Goal: Task Accomplishment & Management: Manage account settings

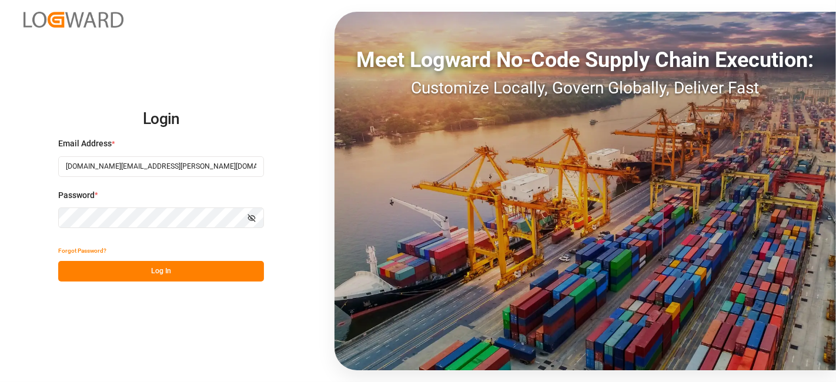
click at [148, 268] on button "Log In" at bounding box center [161, 271] width 206 height 21
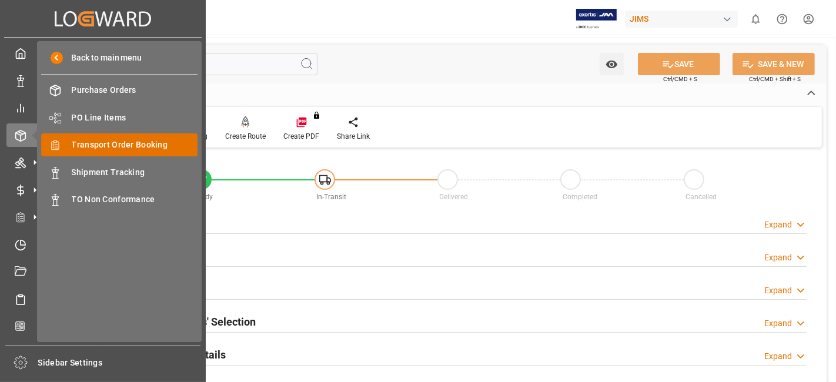
click at [145, 147] on span "Transport Order Booking" at bounding box center [135, 145] width 126 height 12
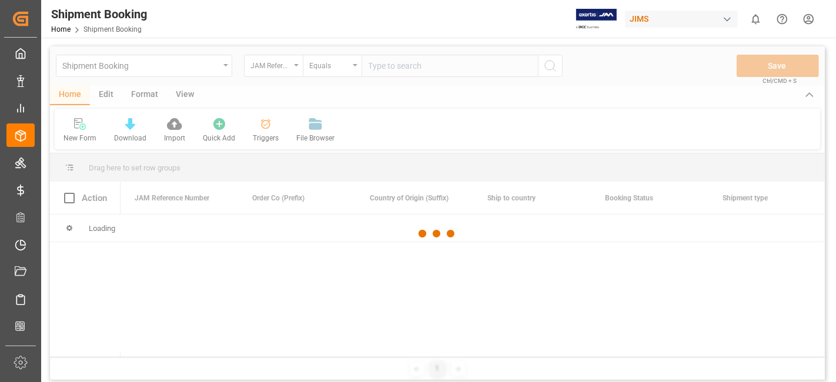
click at [386, 66] on div at bounding box center [437, 233] width 775 height 375
click at [395, 66] on div at bounding box center [437, 233] width 775 height 375
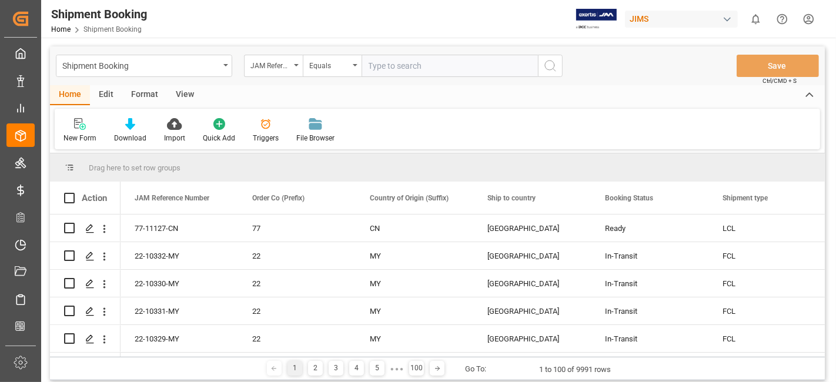
click at [396, 65] on input "text" at bounding box center [450, 66] width 176 height 22
paste input "77-11086-US"
type input "77-11086-US"
click at [551, 66] on icon "search button" at bounding box center [551, 66] width 14 height 14
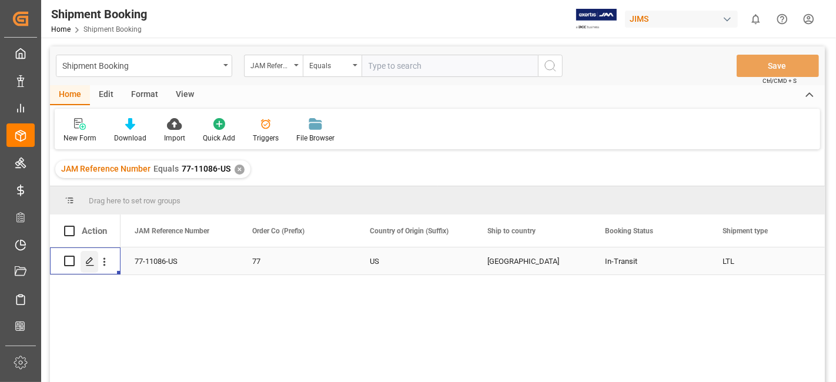
click at [91, 264] on icon "Press SPACE to select this row." at bounding box center [89, 261] width 9 height 9
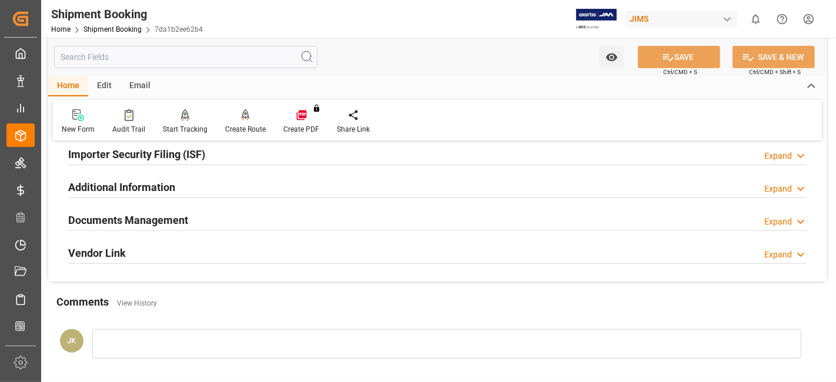
scroll to position [392, 0]
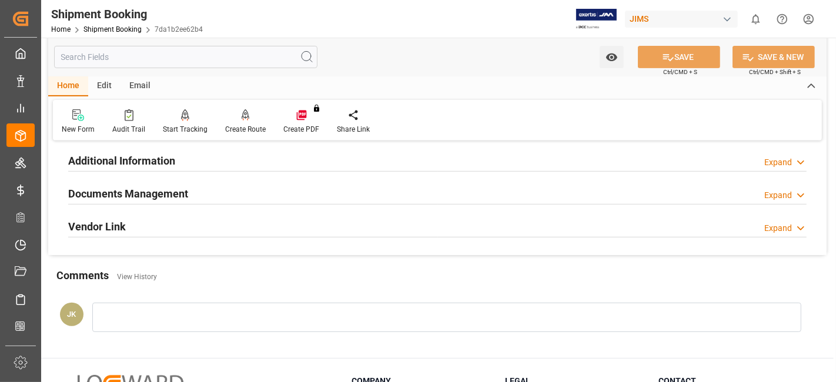
click at [111, 187] on h2 "Documents Management" at bounding box center [128, 194] width 120 height 16
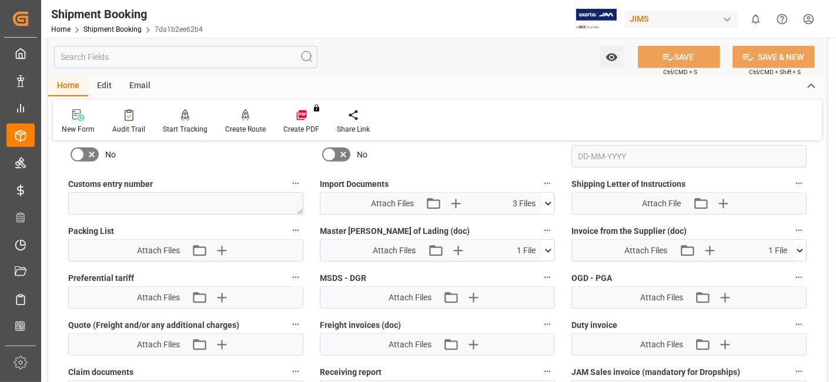
scroll to position [588, 0]
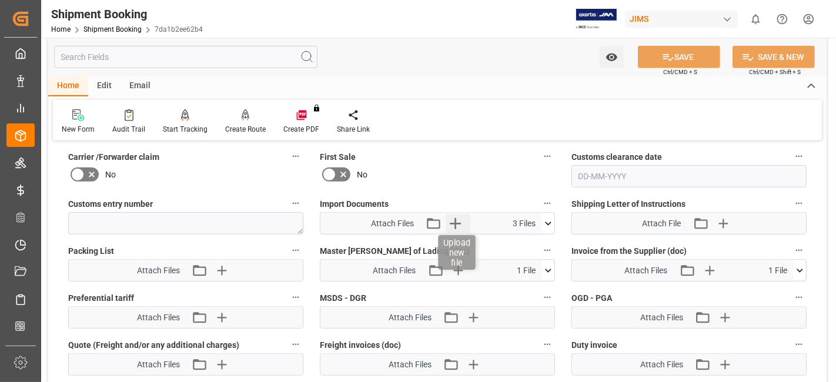
click at [457, 224] on icon "button" at bounding box center [455, 223] width 19 height 19
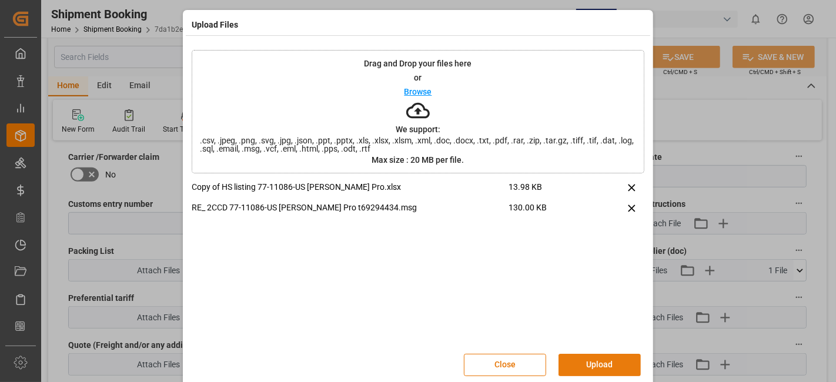
click at [589, 359] on button "Upload" at bounding box center [600, 365] width 82 height 22
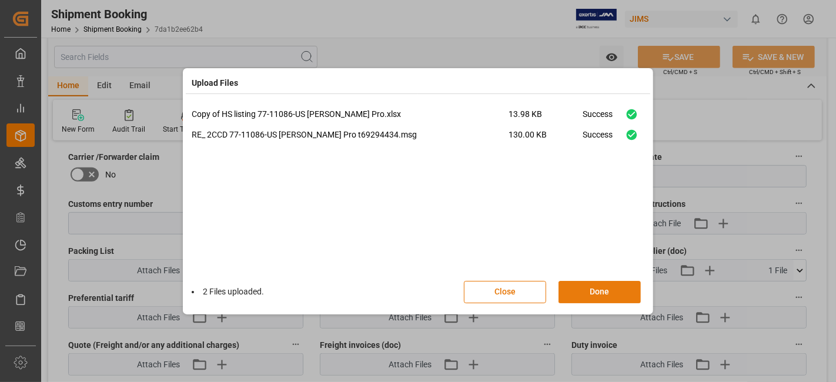
click at [599, 295] on button "Done" at bounding box center [600, 292] width 82 height 22
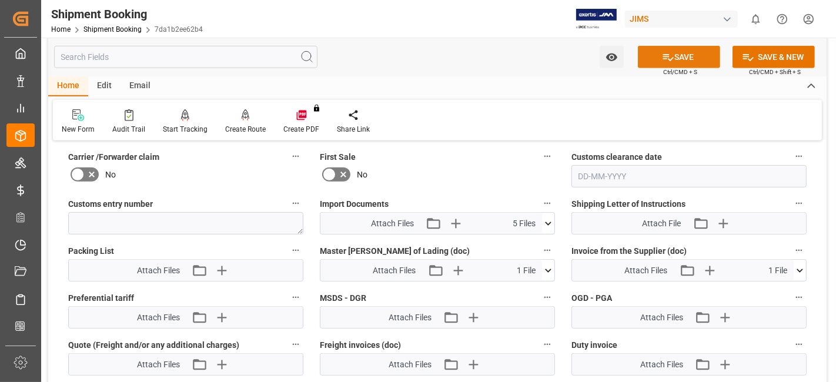
click at [674, 58] on button "SAVE" at bounding box center [679, 57] width 82 height 22
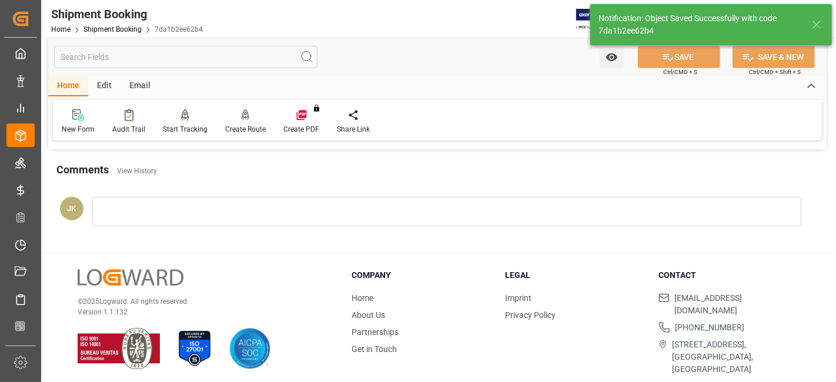
scroll to position [433, 0]
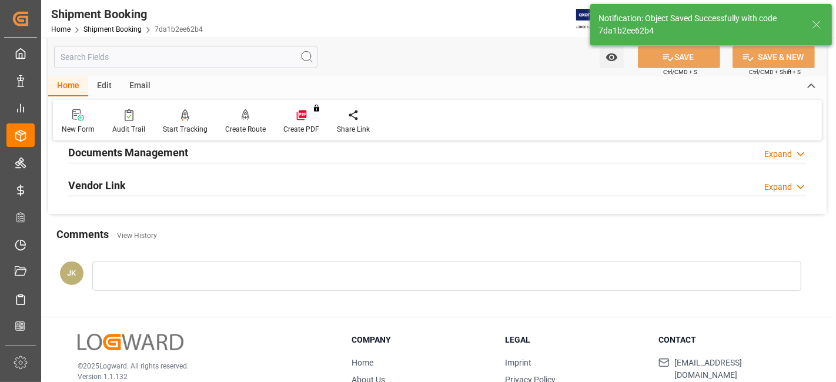
click at [150, 151] on h2 "Documents Management" at bounding box center [128, 153] width 120 height 16
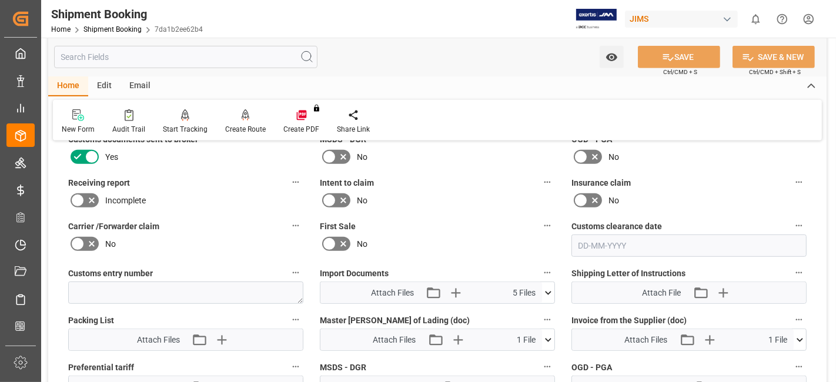
scroll to position [564, 0]
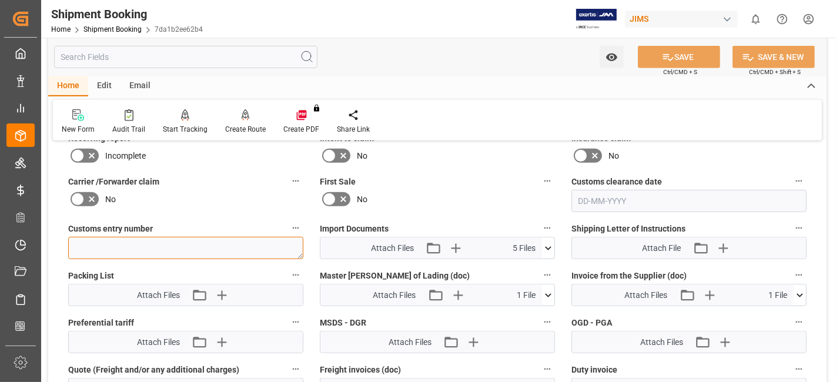
click at [81, 239] on textarea at bounding box center [185, 248] width 235 height 22
paste textarea "13391-69294434-7"
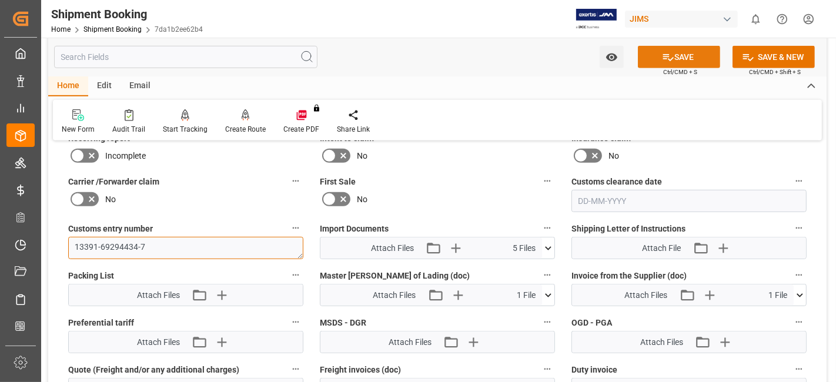
type textarea "13391-69294434-7"
click at [651, 53] on button "SAVE" at bounding box center [679, 57] width 82 height 22
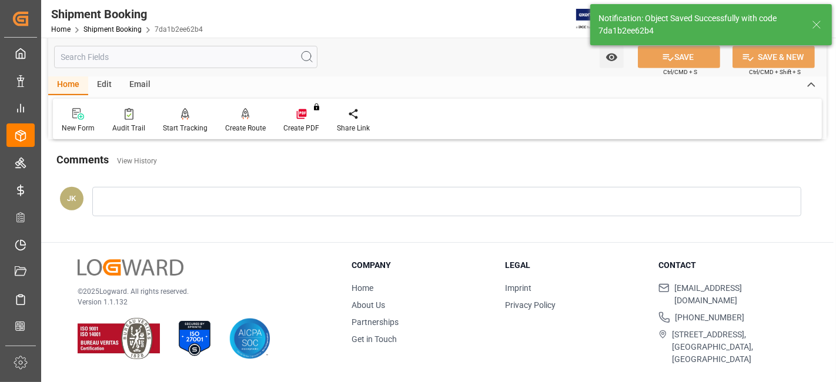
scroll to position [498, 0]
